Goal: Transaction & Acquisition: Purchase product/service

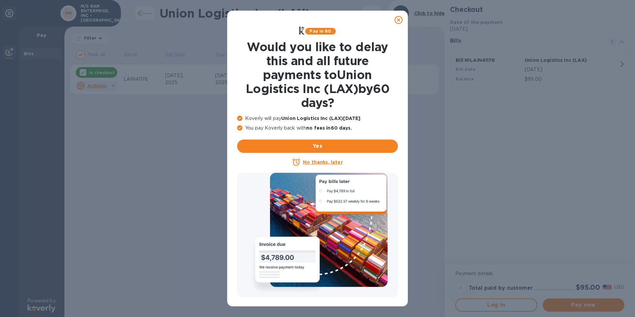
click at [325, 162] on u "No thanks, later" at bounding box center [323, 161] width 40 height 5
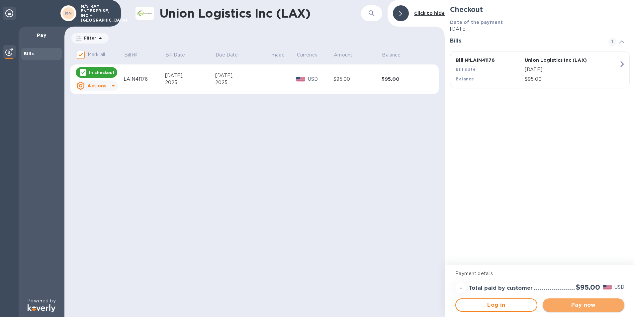
click at [580, 306] on span "Pay now" at bounding box center [583, 305] width 71 height 8
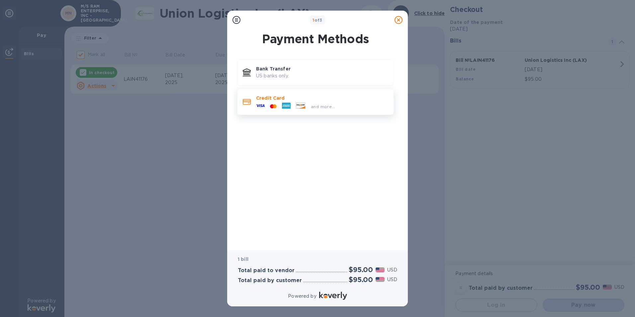
click at [267, 102] on div "and more..." at bounding box center [295, 106] width 84 height 10
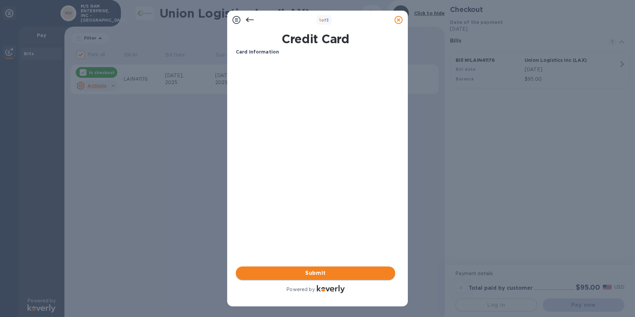
click at [308, 273] on span "Submit" at bounding box center [315, 273] width 149 height 8
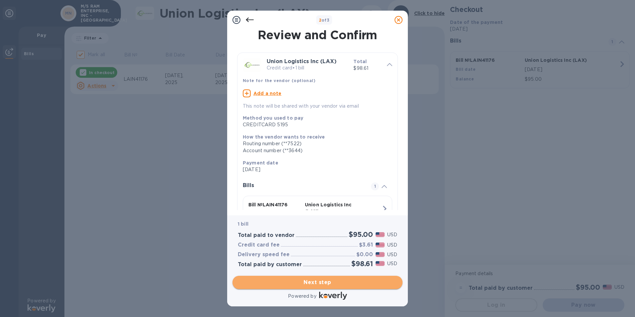
click at [302, 277] on button "Next step" at bounding box center [317, 282] width 170 height 13
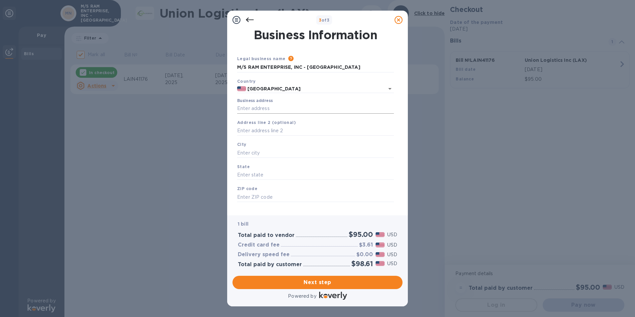
click at [243, 108] on input "Business address" at bounding box center [315, 109] width 157 height 10
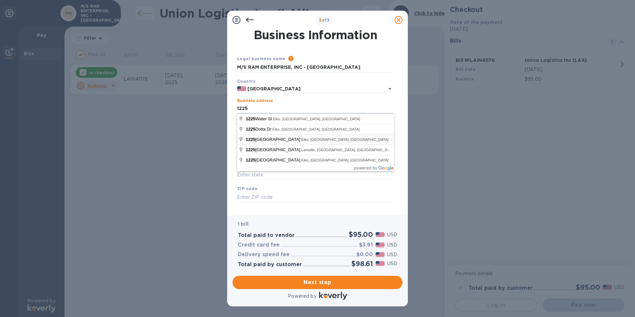
type input "1225 West Main Street"
type input "Elko"
type input "NV"
type input "89801"
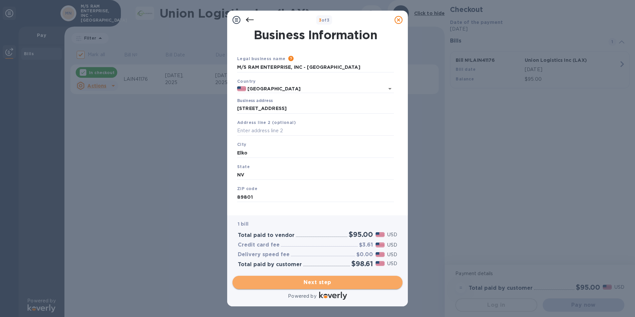
click at [312, 282] on span "Next step" at bounding box center [317, 282] width 159 height 8
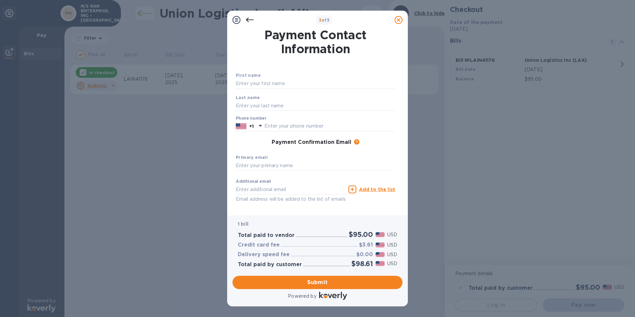
click at [238, 92] on div "Last name" at bounding box center [315, 102] width 165 height 22
click at [249, 93] on div "Last name" at bounding box center [315, 102] width 165 height 22
click at [274, 85] on input "text" at bounding box center [315, 84] width 159 height 10
type input "James"
type input "Barris"
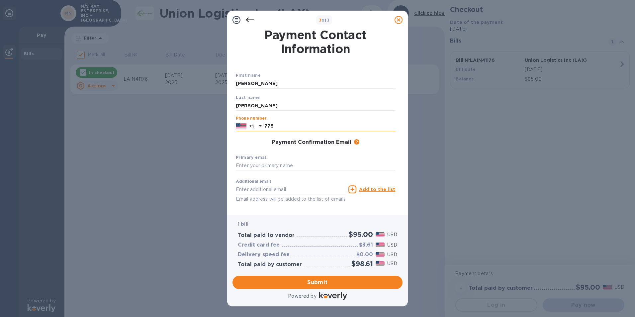
type input "7754011144"
type input "pbarris@ram-enterprise.com"
click at [305, 279] on span "Submit" at bounding box center [317, 282] width 159 height 8
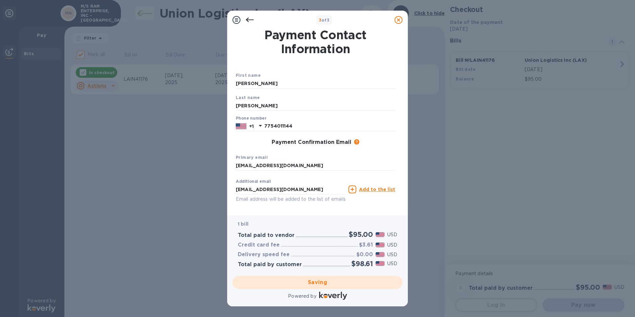
checkbox input "false"
